Goal: Information Seeking & Learning: Learn about a topic

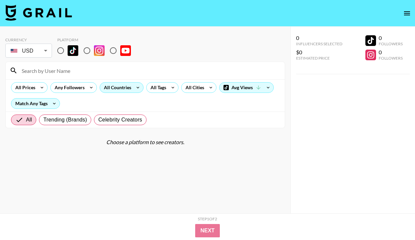
click at [124, 90] on div "All Countries" at bounding box center [116, 88] width 33 height 10
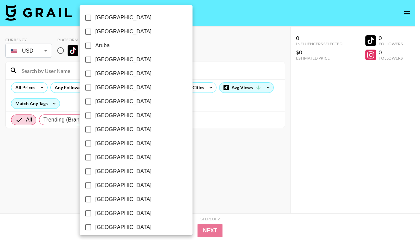
click at [111, 60] on span "[GEOGRAPHIC_DATA]" at bounding box center [123, 60] width 56 height 8
click at [95, 60] on input "[GEOGRAPHIC_DATA]" at bounding box center [88, 60] width 14 height 14
checkbox input "true"
click at [108, 128] on span "[GEOGRAPHIC_DATA]" at bounding box center [122, 129] width 56 height 8
click at [94, 128] on input "[GEOGRAPHIC_DATA]" at bounding box center [87, 129] width 14 height 14
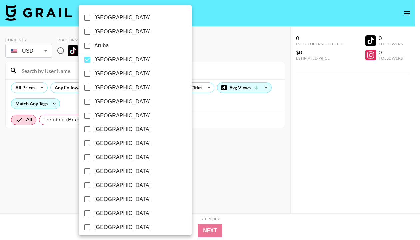
checkbox input "true"
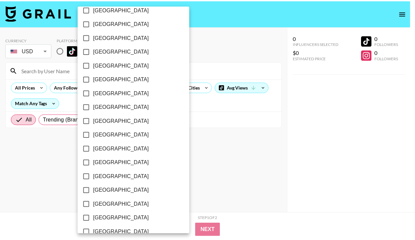
scroll to position [536, 0]
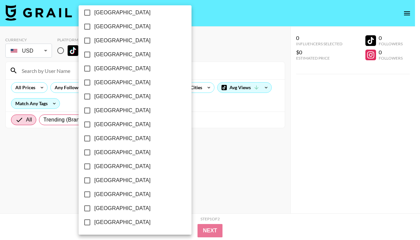
click at [119, 195] on span "[GEOGRAPHIC_DATA]" at bounding box center [122, 194] width 56 height 8
click at [94, 195] on input "[GEOGRAPHIC_DATA]" at bounding box center [87, 194] width 14 height 14
checkbox input "true"
click at [117, 211] on span "[GEOGRAPHIC_DATA]" at bounding box center [122, 208] width 56 height 8
click at [94, 211] on input "[GEOGRAPHIC_DATA]" at bounding box center [87, 208] width 14 height 14
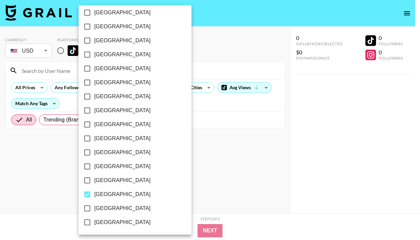
checkbox input "true"
click at [181, 190] on div at bounding box center [210, 120] width 420 height 240
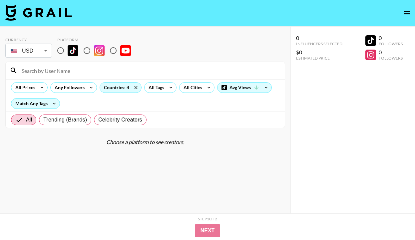
scroll to position [27, 0]
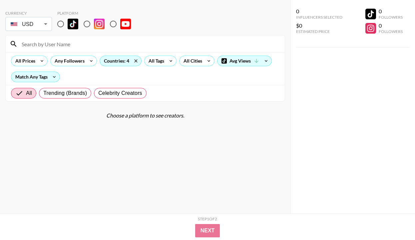
click at [56, 24] on input "radio" at bounding box center [61, 24] width 14 height 14
radio input "true"
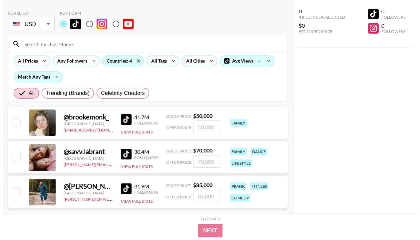
scroll to position [0, 0]
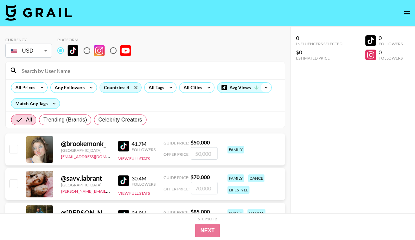
click at [265, 88] on icon at bounding box center [265, 88] width 11 height 10
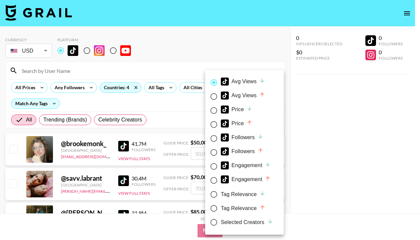
click at [258, 47] on div at bounding box center [210, 120] width 420 height 240
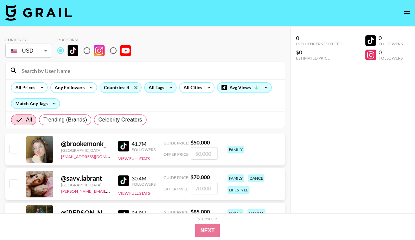
click at [171, 87] on icon at bounding box center [170, 88] width 3 height 2
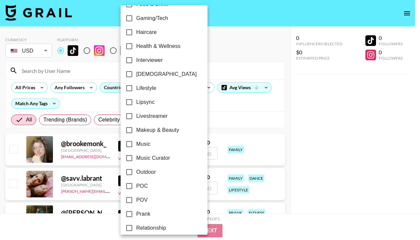
scroll to position [396, 0]
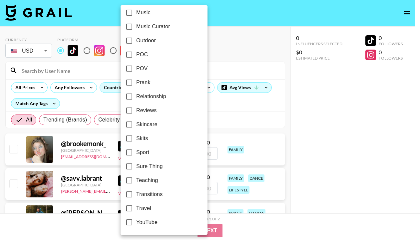
click at [135, 140] on input "Skits" at bounding box center [129, 138] width 14 height 14
checkbox input "true"
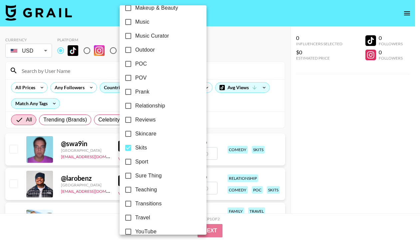
scroll to position [328, 0]
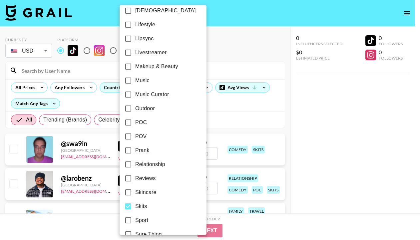
click at [142, 136] on span "POV" at bounding box center [140, 136] width 11 height 8
click at [135, 136] on input "POV" at bounding box center [128, 136] width 14 height 14
checkbox input "true"
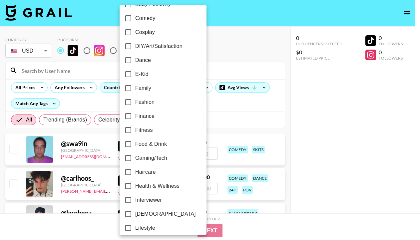
scroll to position [100, 0]
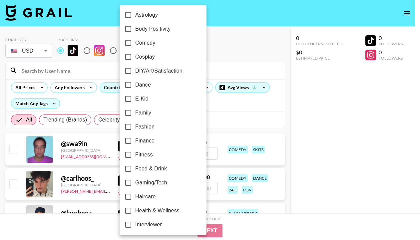
click at [150, 45] on span "Comedy" at bounding box center [145, 43] width 20 height 8
click at [135, 45] on input "Comedy" at bounding box center [128, 43] width 14 height 14
checkbox input "true"
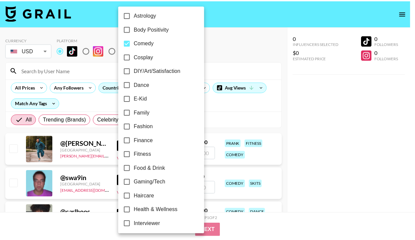
scroll to position [0, 0]
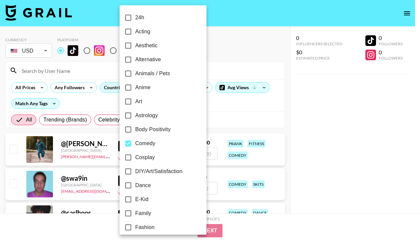
click at [253, 126] on div at bounding box center [210, 120] width 420 height 240
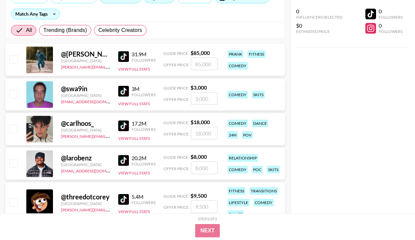
scroll to position [141, 0]
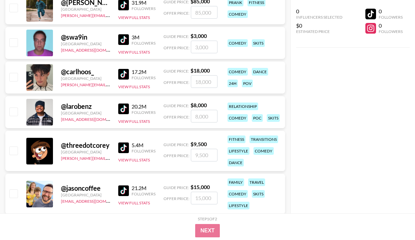
click at [124, 41] on img at bounding box center [123, 39] width 11 height 11
click at [126, 74] on img at bounding box center [123, 74] width 11 height 11
click at [124, 107] on img at bounding box center [123, 108] width 11 height 11
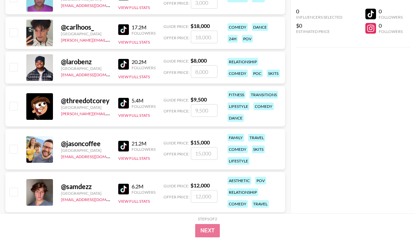
scroll to position [186, 0]
click at [121, 102] on img at bounding box center [123, 103] width 11 height 11
click at [127, 146] on img at bounding box center [123, 146] width 11 height 11
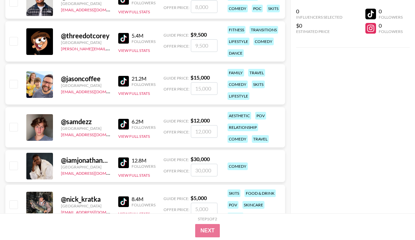
scroll to position [251, 0]
click at [126, 122] on img at bounding box center [123, 124] width 11 height 11
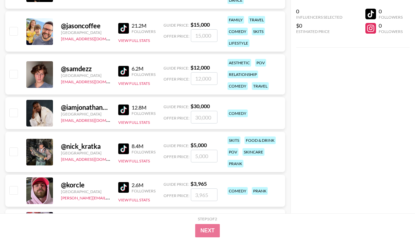
scroll to position [304, 0]
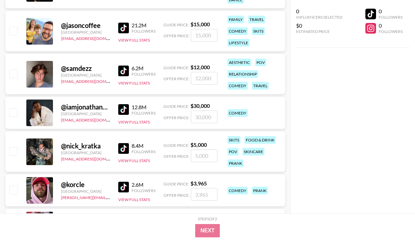
click at [127, 111] on img at bounding box center [123, 109] width 11 height 11
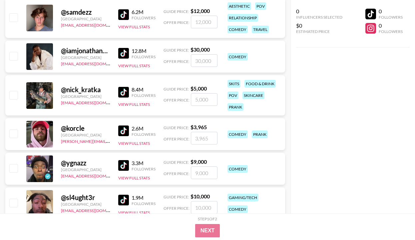
click at [121, 92] on img at bounding box center [123, 92] width 11 height 11
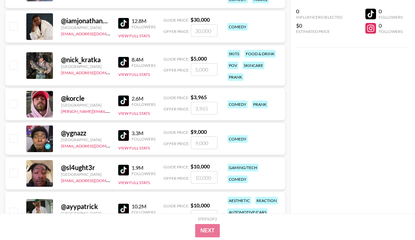
scroll to position [405, 0]
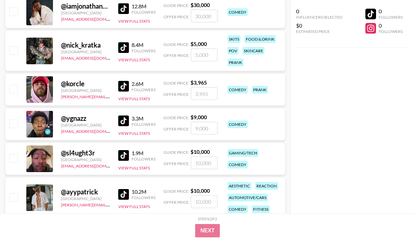
click at [122, 86] on img at bounding box center [123, 86] width 11 height 11
click at [124, 118] on img at bounding box center [123, 120] width 11 height 11
click at [124, 156] on img at bounding box center [123, 155] width 11 height 11
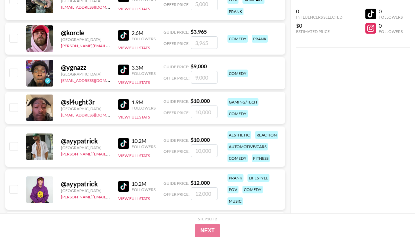
scroll to position [456, 0]
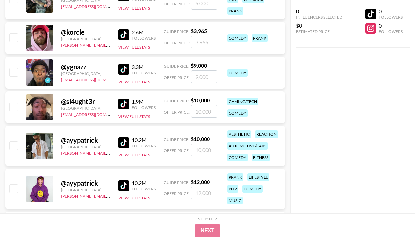
click at [123, 104] on img at bounding box center [123, 103] width 11 height 11
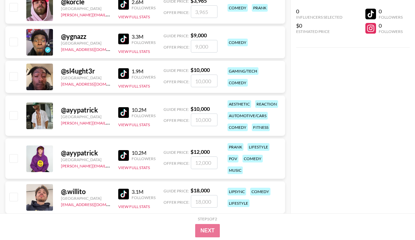
scroll to position [503, 0]
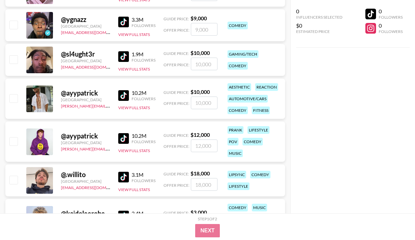
click at [120, 95] on img at bounding box center [123, 95] width 11 height 11
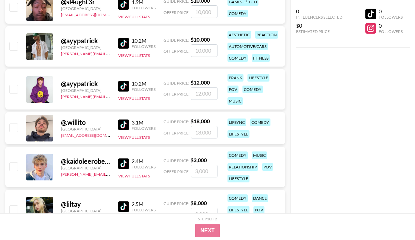
scroll to position [557, 0]
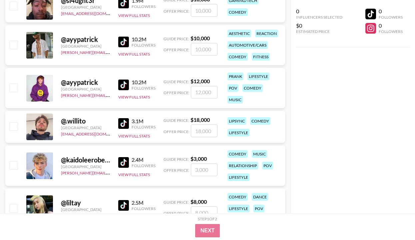
click at [125, 84] on img at bounding box center [123, 85] width 11 height 11
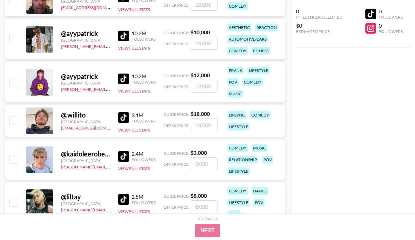
scroll to position [564, 0]
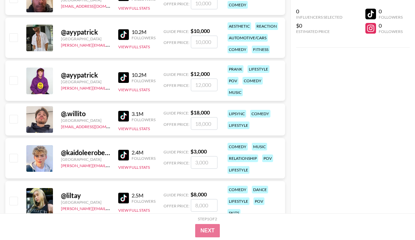
click at [125, 113] on img at bounding box center [123, 116] width 11 height 11
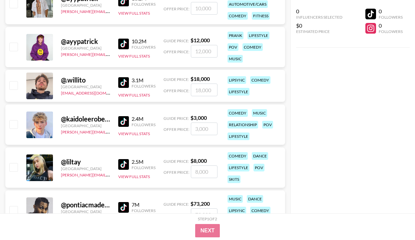
scroll to position [638, 0]
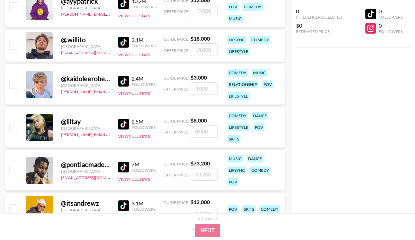
click at [126, 82] on img at bounding box center [123, 81] width 11 height 11
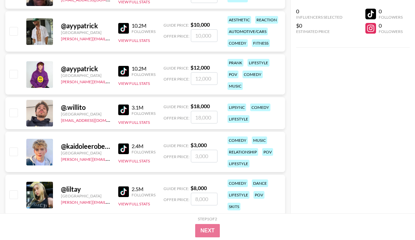
scroll to position [507, 0]
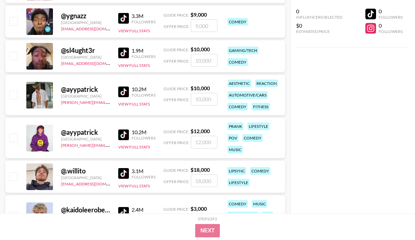
click at [117, 52] on div "@ sl4ught3r [GEOGRAPHIC_DATA] [EMAIL_ADDRESS][DOMAIN_NAME] 1.9M Followers View …" at bounding box center [144, 56] width 279 height 32
click at [121, 52] on img at bounding box center [123, 53] width 11 height 11
click at [124, 18] on img at bounding box center [123, 18] width 11 height 11
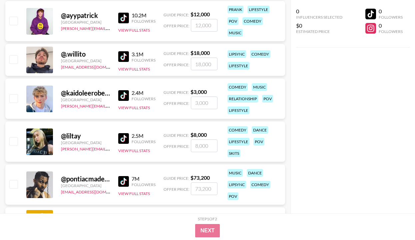
scroll to position [626, 0]
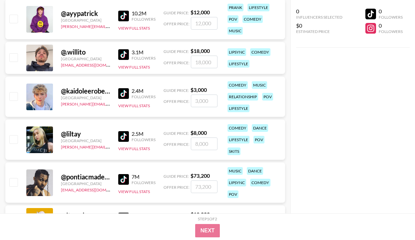
click at [124, 134] on img at bounding box center [123, 136] width 11 height 11
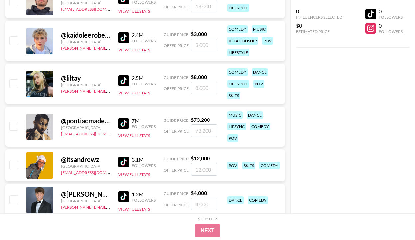
scroll to position [689, 0]
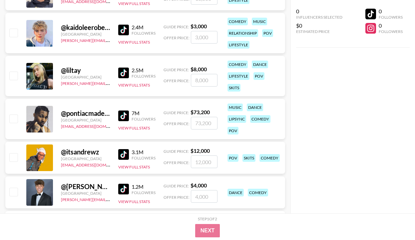
click at [125, 114] on img at bounding box center [123, 115] width 11 height 11
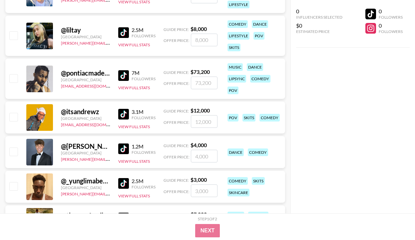
scroll to position [762, 0]
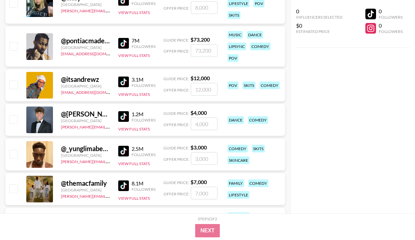
click at [126, 84] on img at bounding box center [123, 82] width 11 height 11
click at [125, 117] on img at bounding box center [123, 116] width 11 height 11
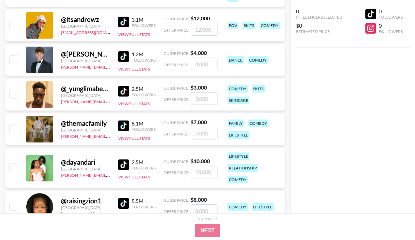
scroll to position [826, 0]
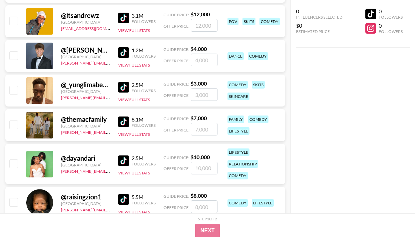
click at [125, 87] on img at bounding box center [123, 87] width 11 height 11
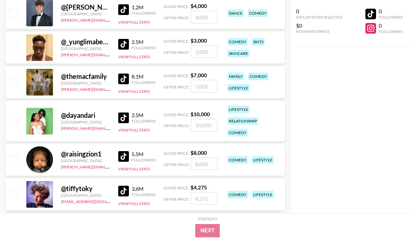
scroll to position [869, 0]
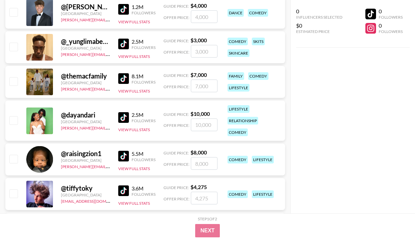
click at [126, 75] on img at bounding box center [123, 78] width 11 height 11
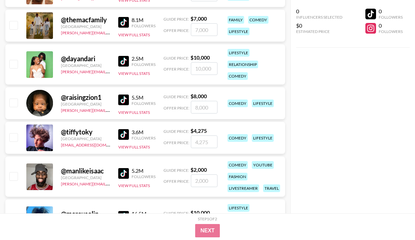
scroll to position [927, 0]
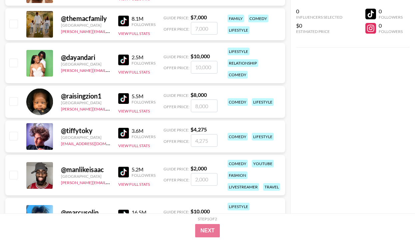
click at [125, 59] on img at bounding box center [123, 60] width 11 height 11
click at [124, 96] on img at bounding box center [123, 98] width 11 height 11
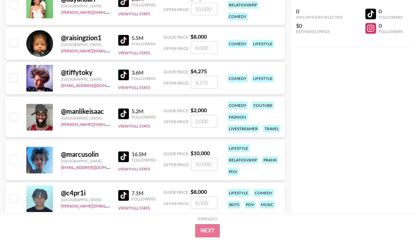
scroll to position [985, 0]
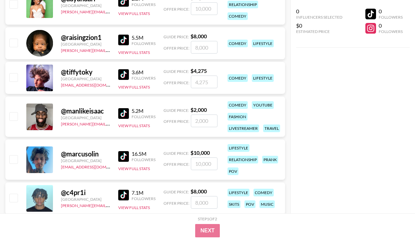
click at [122, 109] on img at bounding box center [123, 113] width 11 height 11
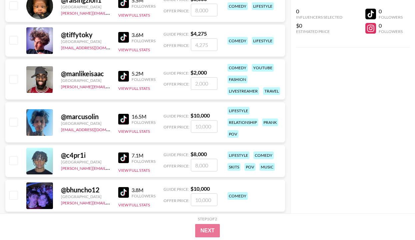
scroll to position [1028, 0]
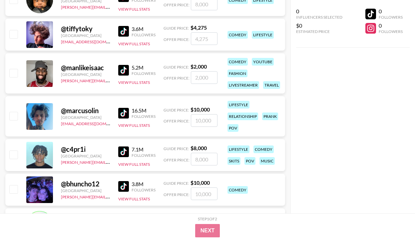
click at [124, 112] on img at bounding box center [123, 113] width 11 height 11
click at [125, 150] on img at bounding box center [123, 151] width 11 height 11
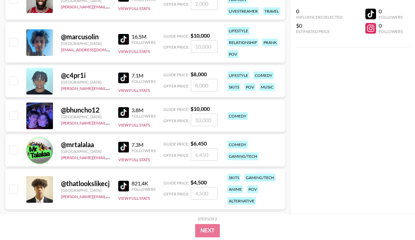
scroll to position [1135, 0]
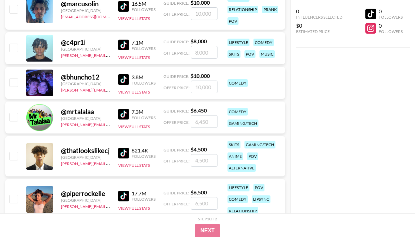
click at [127, 82] on img at bounding box center [123, 79] width 11 height 11
click at [123, 112] on img at bounding box center [123, 114] width 11 height 11
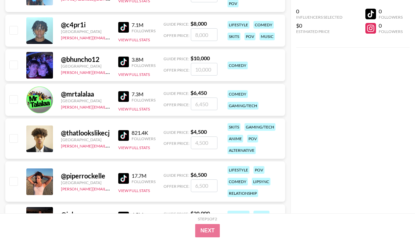
scroll to position [1168, 0]
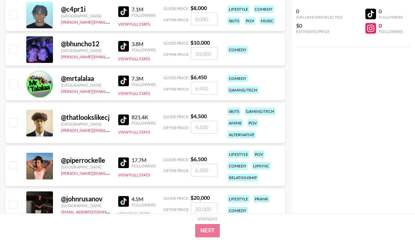
click at [125, 122] on img at bounding box center [123, 119] width 11 height 11
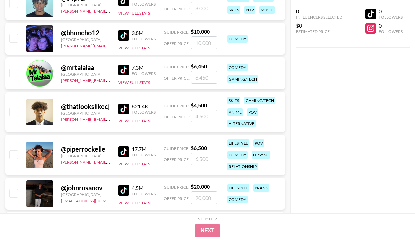
scroll to position [1241, 0]
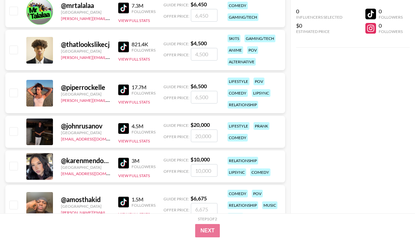
click at [125, 90] on img at bounding box center [123, 90] width 11 height 11
click at [124, 126] on img at bounding box center [123, 128] width 11 height 11
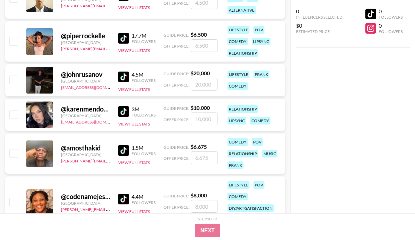
scroll to position [1300, 0]
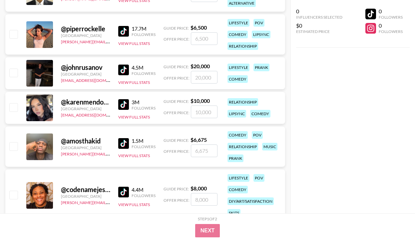
click at [122, 104] on img at bounding box center [123, 104] width 11 height 11
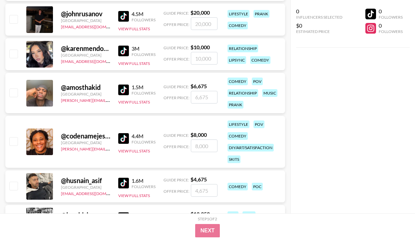
scroll to position [1354, 0]
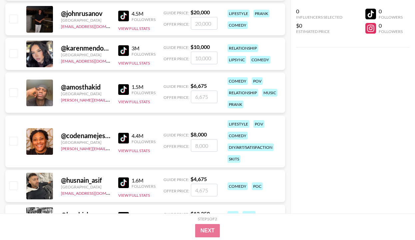
click at [123, 87] on img at bounding box center [123, 89] width 11 height 11
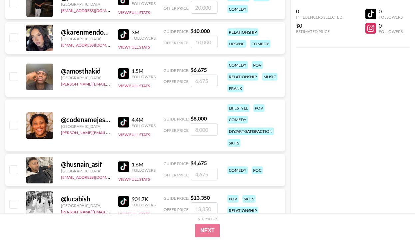
scroll to position [1382, 0]
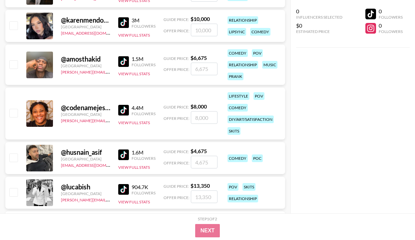
click at [123, 109] on img at bounding box center [123, 110] width 11 height 11
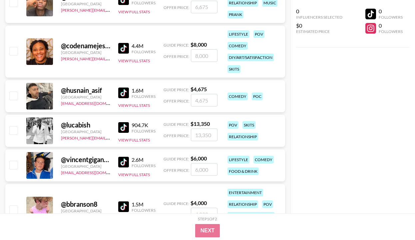
click at [122, 95] on img at bounding box center [123, 92] width 11 height 11
click at [123, 126] on img at bounding box center [123, 127] width 11 height 11
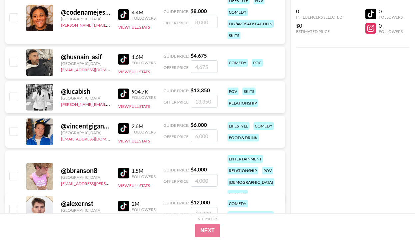
scroll to position [1504, 0]
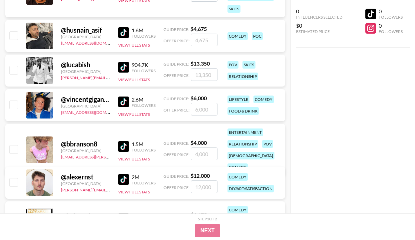
click at [122, 102] on img at bounding box center [123, 101] width 11 height 11
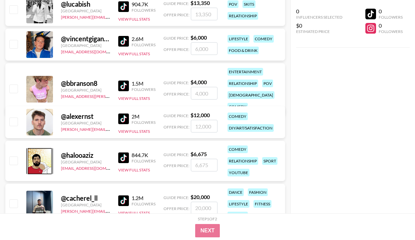
scroll to position [1565, 0]
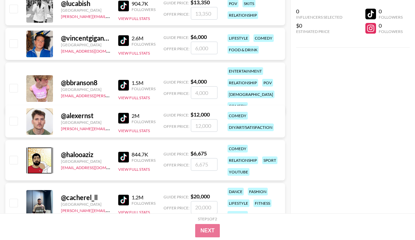
click at [124, 115] on img at bounding box center [123, 118] width 11 height 11
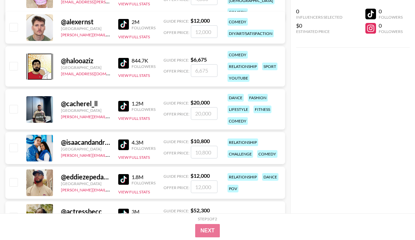
scroll to position [1682, 0]
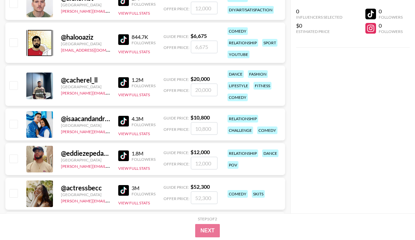
click at [124, 40] on img at bounding box center [123, 39] width 11 height 11
click at [127, 84] on img at bounding box center [123, 82] width 11 height 11
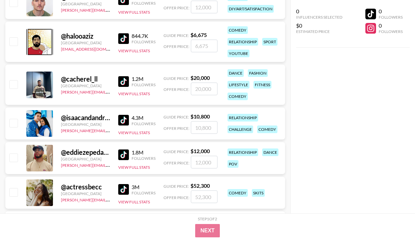
scroll to position [1685, 0]
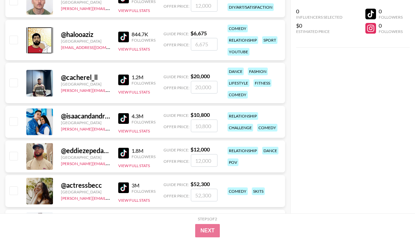
click at [126, 115] on img at bounding box center [123, 118] width 11 height 11
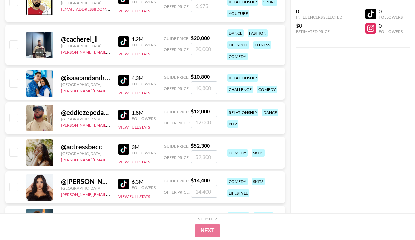
scroll to position [1742, 0]
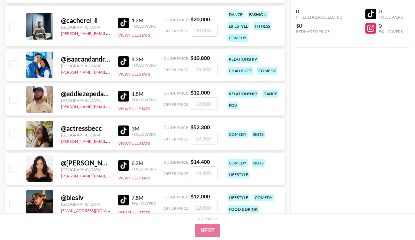
click at [121, 94] on img at bounding box center [123, 96] width 11 height 11
click at [127, 132] on img at bounding box center [123, 130] width 11 height 11
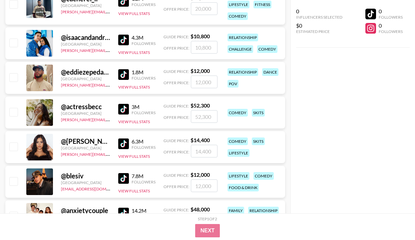
scroll to position [1764, 0]
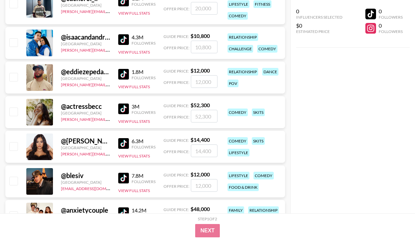
click at [125, 144] on img at bounding box center [123, 143] width 11 height 11
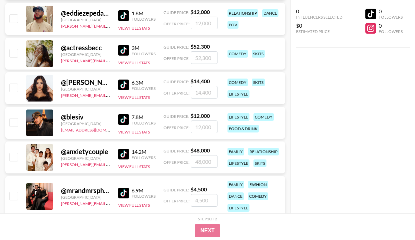
click at [125, 119] on img at bounding box center [123, 119] width 11 height 11
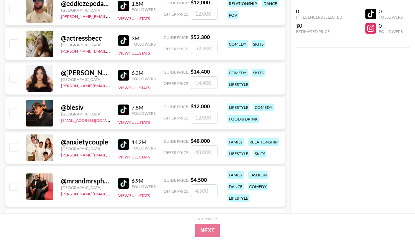
scroll to position [1836, 0]
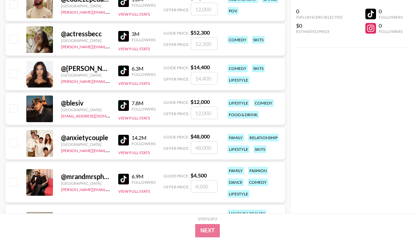
click at [125, 143] on img at bounding box center [123, 140] width 11 height 11
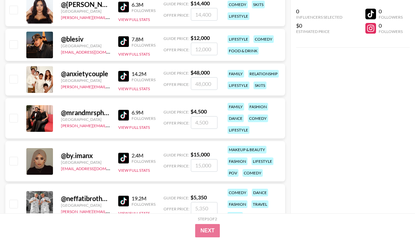
scroll to position [1905, 0]
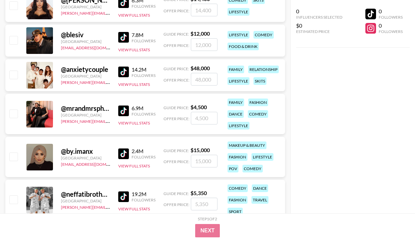
click at [124, 110] on img at bounding box center [123, 110] width 11 height 11
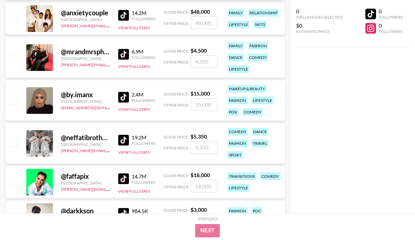
click at [121, 96] on img at bounding box center [123, 97] width 11 height 11
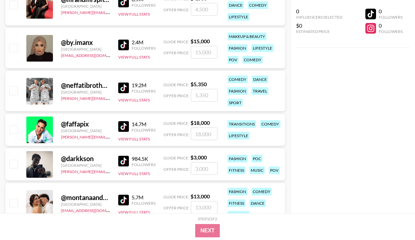
scroll to position [2014, 0]
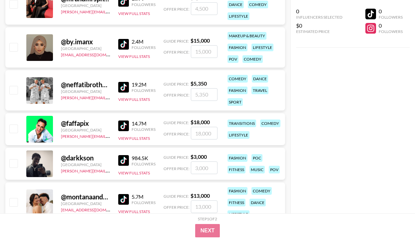
click at [121, 88] on img at bounding box center [123, 87] width 11 height 11
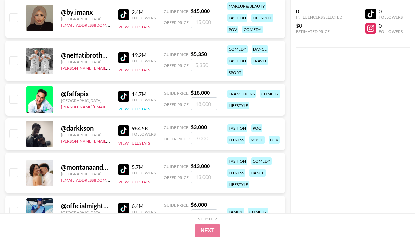
scroll to position [2096, 0]
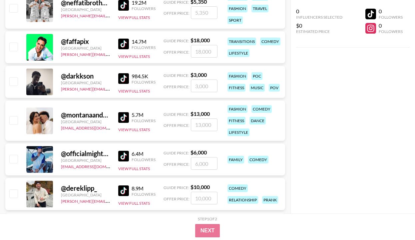
click at [123, 79] on img at bounding box center [123, 78] width 11 height 11
click at [121, 117] on img at bounding box center [123, 117] width 11 height 11
click at [124, 157] on img at bounding box center [123, 156] width 11 height 11
click at [124, 154] on img at bounding box center [123, 156] width 11 height 11
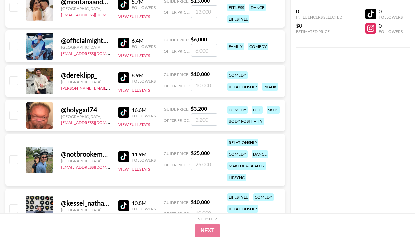
scroll to position [2216, 0]
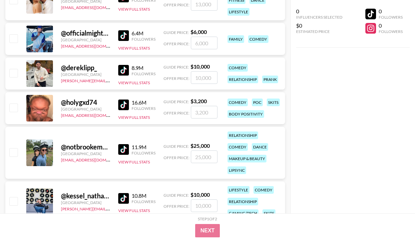
click at [128, 151] on img at bounding box center [123, 149] width 11 height 11
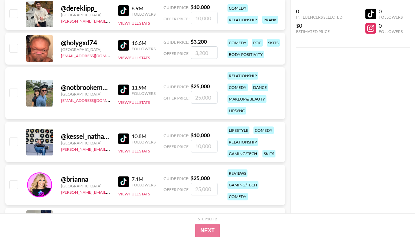
scroll to position [2354, 0]
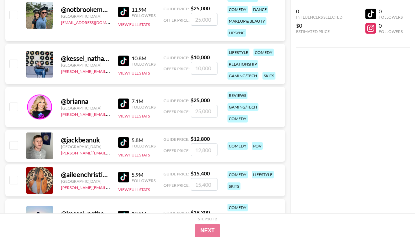
click at [125, 63] on img at bounding box center [123, 61] width 11 height 11
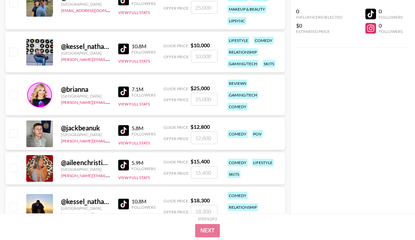
scroll to position [2369, 0]
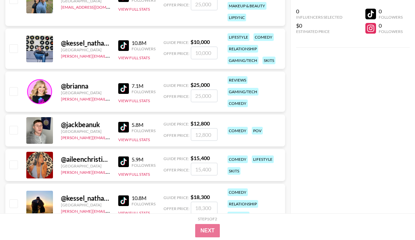
click at [119, 129] on img at bounding box center [123, 127] width 11 height 11
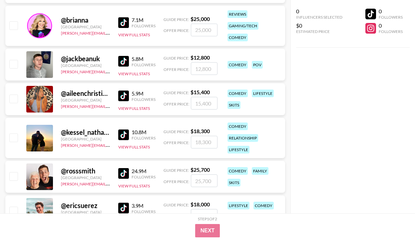
scroll to position [2453, 0]
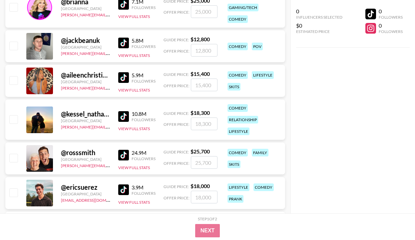
click at [120, 69] on div "@ aileenchristineee [GEOGRAPHIC_DATA] [PERSON_NAME][EMAIL_ADDRESS][DOMAIN_NAME]…" at bounding box center [144, 81] width 279 height 32
click at [122, 79] on img at bounding box center [123, 77] width 11 height 11
click at [126, 118] on img at bounding box center [123, 116] width 11 height 11
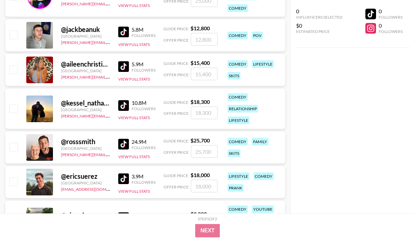
click at [122, 145] on img at bounding box center [123, 144] width 11 height 11
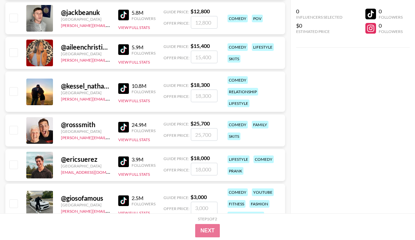
scroll to position [2482, 0]
